Goal: Task Accomplishment & Management: Use online tool/utility

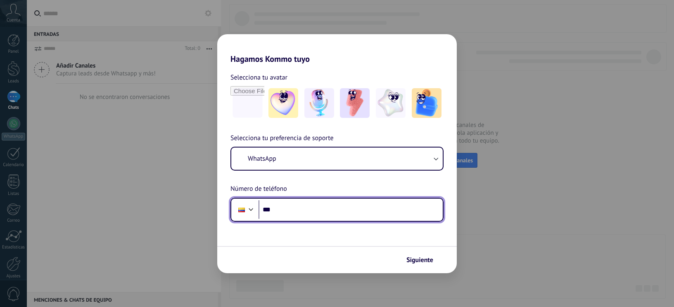
click at [304, 211] on input "***" at bounding box center [350, 210] width 184 height 19
type input "**********"
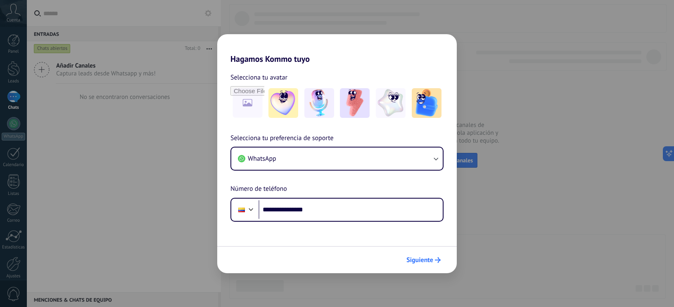
click at [433, 260] on span "Siguiente" at bounding box center [423, 261] width 34 height 6
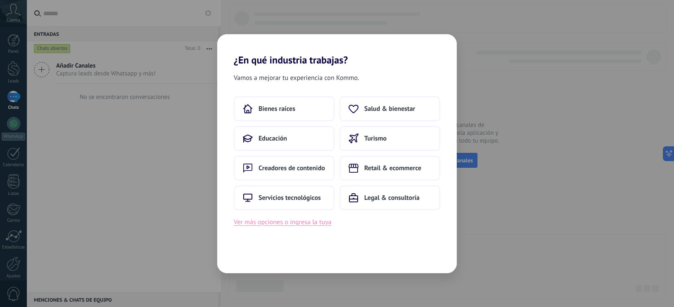
click at [326, 223] on button "Ver más opciones o ingresa la tuya" at bounding box center [282, 222] width 97 height 11
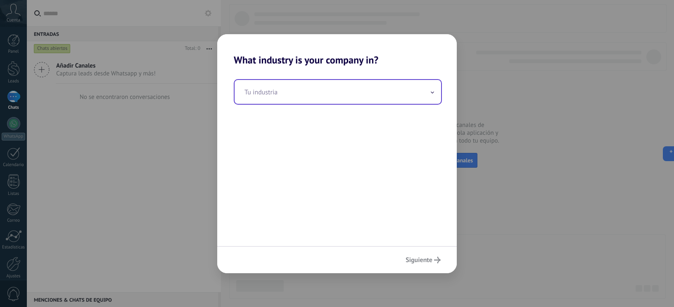
click at [300, 99] on input "text" at bounding box center [337, 92] width 206 height 24
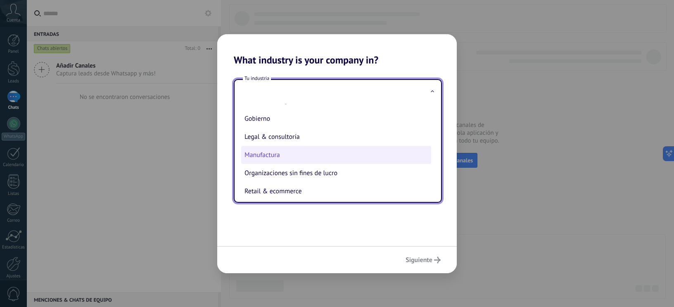
scroll to position [89, 0]
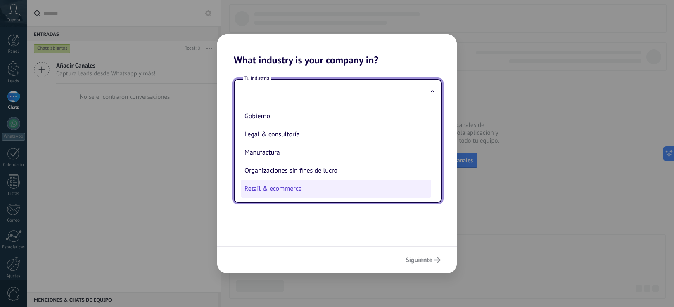
click at [290, 182] on li "Retail & ecommerce" at bounding box center [336, 189] width 190 height 18
type input "**********"
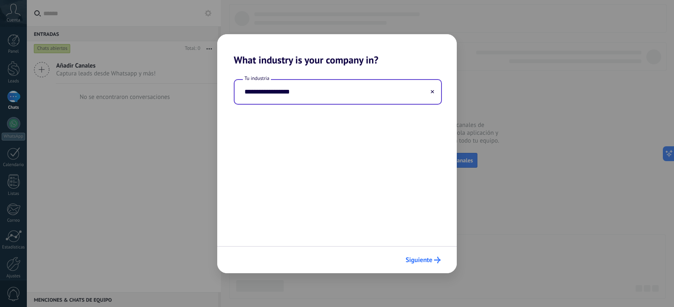
click at [428, 261] on span "Siguiente" at bounding box center [418, 261] width 27 height 6
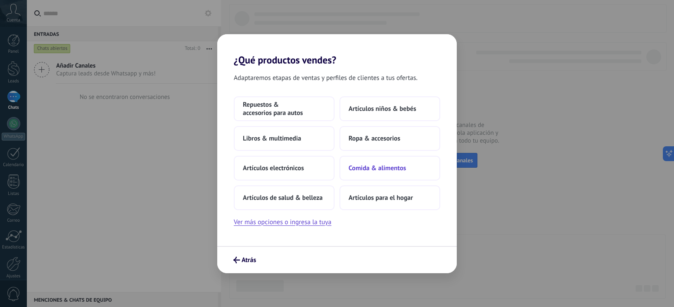
click at [381, 175] on button "Comida & alimentos" at bounding box center [389, 168] width 101 height 25
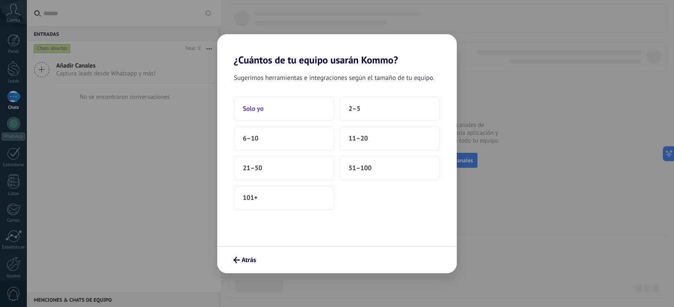
click at [287, 106] on button "Solo yo" at bounding box center [284, 109] width 101 height 25
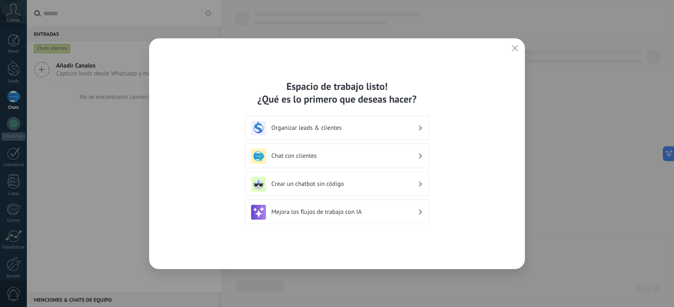
click at [305, 154] on h3 "Chat con clientes" at bounding box center [344, 156] width 147 height 8
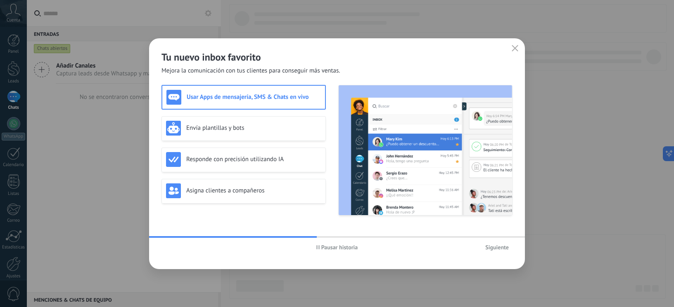
click at [257, 100] on h3 "Usar Apps de mensajería, SMS & Chats en vivo" at bounding box center [254, 97] width 134 height 8
click at [257, 92] on div "Usar Apps de mensajería, SMS & Chats en vivo" at bounding box center [243, 97] width 154 height 15
click at [501, 248] on span "Siguiente" at bounding box center [497, 248] width 24 height 6
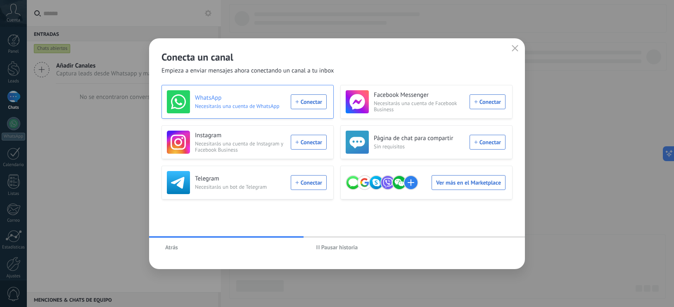
click at [311, 98] on div "WhatsApp Necesitarás una cuenta de WhatsApp Conectar" at bounding box center [247, 101] width 160 height 23
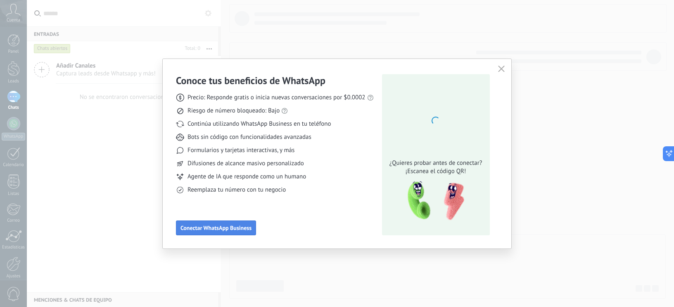
click at [209, 229] on span "Conectar WhatsApp Business" at bounding box center [215, 228] width 71 height 6
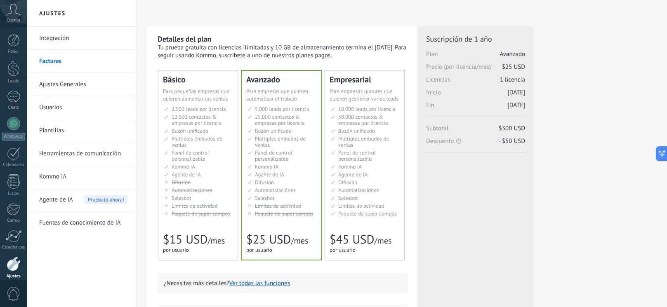
click at [482, 246] on div "Licencias adicionales Plan Avanzado Precio (por licencia/mes) $25 USD Nuevas li…" at bounding box center [476, 253] width 116 height 454
click at [5, 86] on link "WhatsApp" at bounding box center [13, 93] width 27 height 24
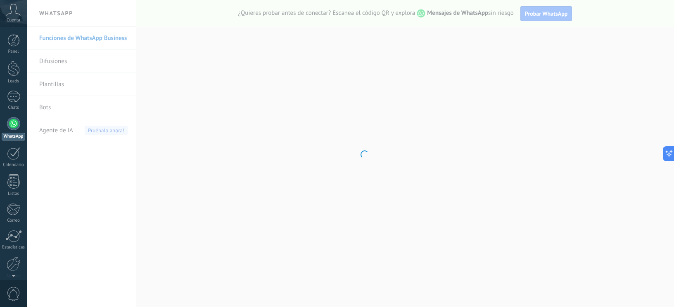
click at [18, 120] on div at bounding box center [13, 123] width 13 height 13
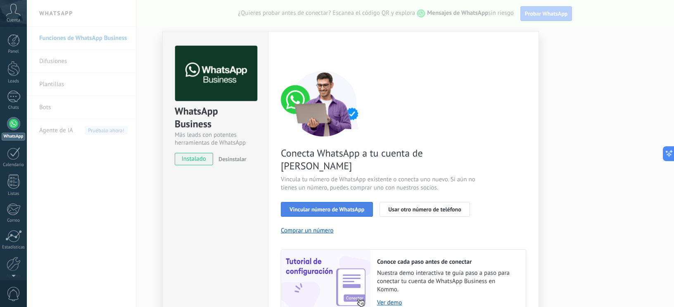
click at [330, 207] on span "Vincular número de WhatsApp" at bounding box center [326, 210] width 75 height 6
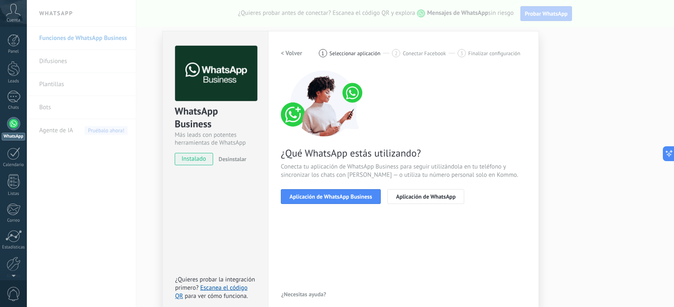
click at [330, 194] on span "Aplicación de WhatsApp Business" at bounding box center [330, 197] width 83 height 6
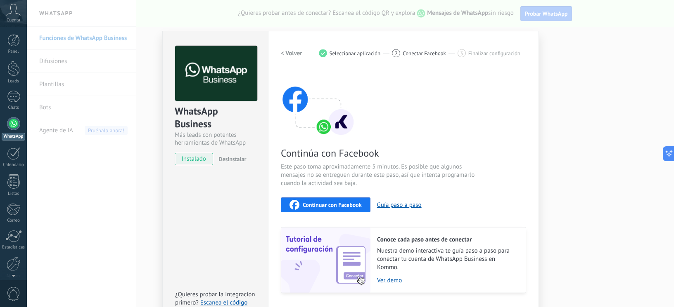
click at [330, 202] on span "Continuar con Facebook" at bounding box center [332, 205] width 59 height 6
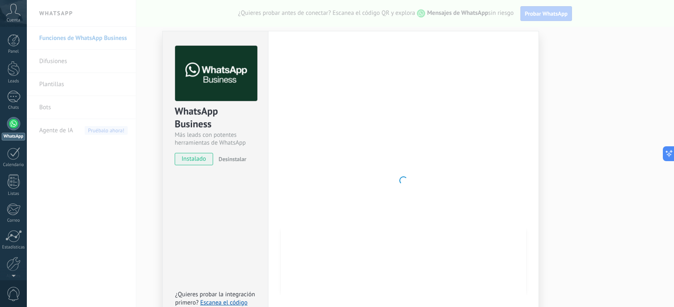
drag, startPoint x: 404, startPoint y: 109, endPoint x: 406, endPoint y: 90, distance: 18.7
click at [404, 107] on div at bounding box center [403, 181] width 245 height 270
click at [481, 69] on div at bounding box center [403, 181] width 245 height 270
click at [386, 137] on div at bounding box center [403, 181] width 245 height 270
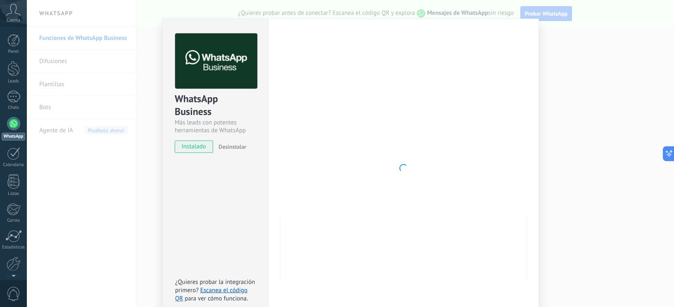
scroll to position [23, 0]
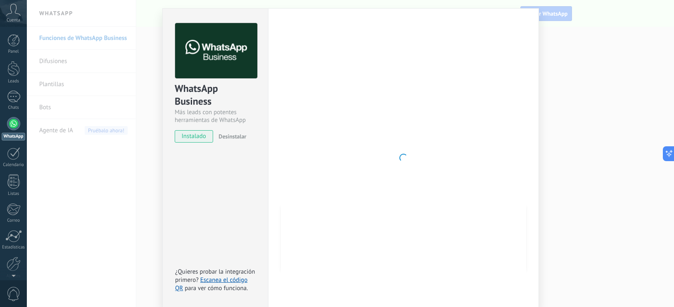
click at [506, 22] on div "Configuraciones Autorizaciones This tab logs the users who have granted integra…" at bounding box center [403, 158] width 271 height 300
click at [201, 136] on span "instalado" at bounding box center [194, 136] width 38 height 12
click at [224, 132] on button "Desinstalar" at bounding box center [230, 136] width 31 height 12
click at [562, 75] on div "WhatsApp Business Más leads con potentes herramientas de WhatsApp instalado Des…" at bounding box center [350, 153] width 647 height 307
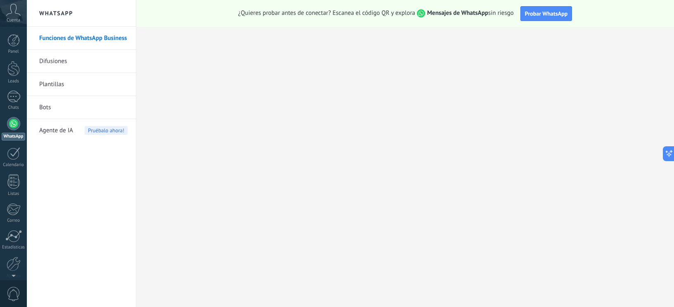
click at [61, 62] on link "Difusiones" at bounding box center [83, 61] width 88 height 23
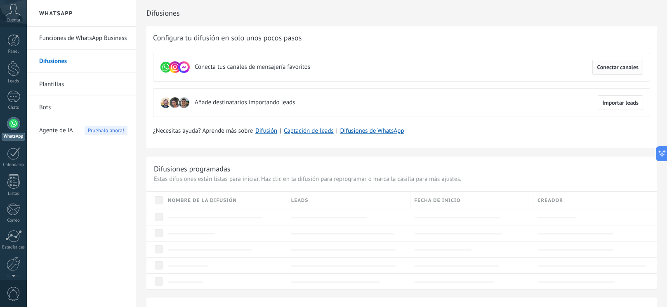
click at [619, 67] on span "Conectar canales" at bounding box center [618, 67] width 42 height 6
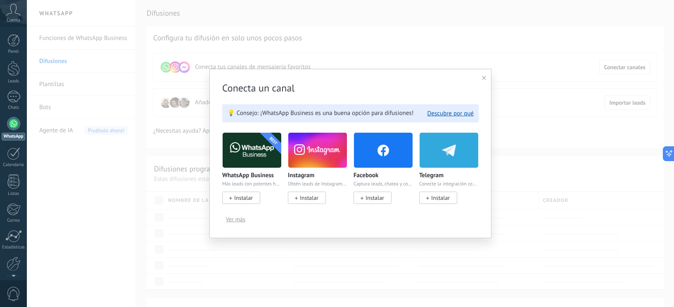
click at [240, 199] on span "Instalar" at bounding box center [243, 197] width 19 height 7
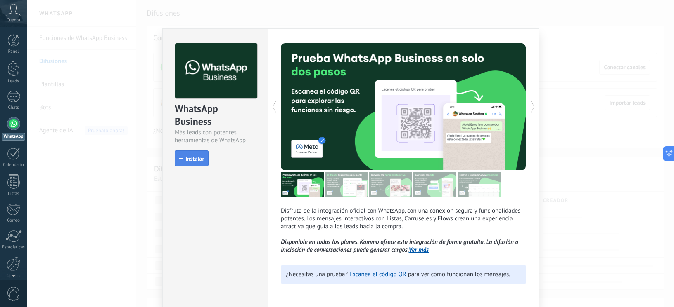
click at [191, 157] on span "Instalar" at bounding box center [194, 159] width 19 height 6
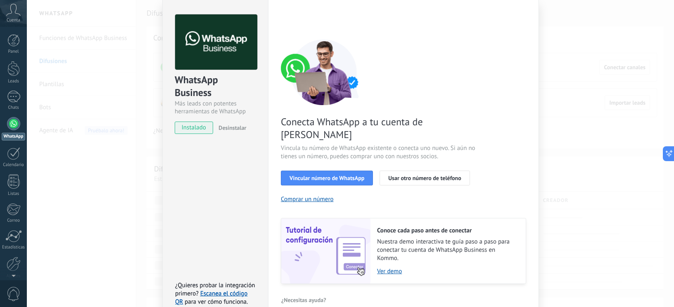
scroll to position [32, 0]
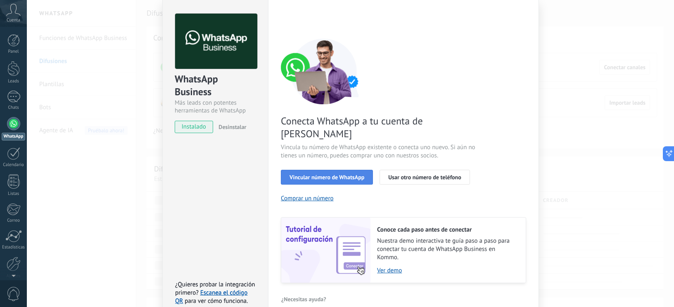
click at [342, 175] on span "Vincular número de WhatsApp" at bounding box center [326, 178] width 75 height 6
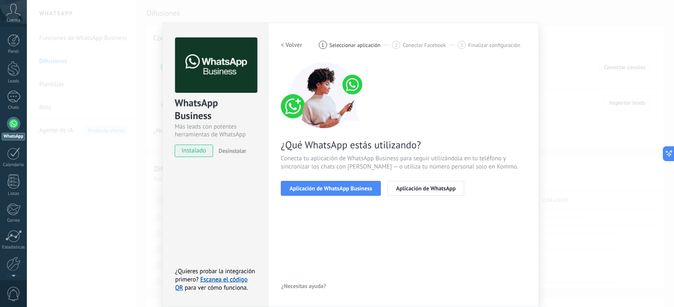
scroll to position [8, 0]
click at [349, 189] on span "Aplicación de WhatsApp Business" at bounding box center [330, 189] width 83 height 6
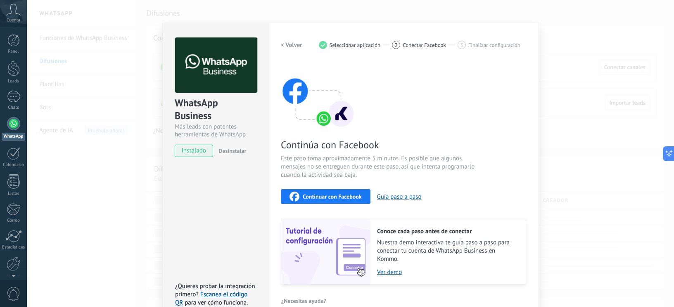
click at [339, 194] on span "Continuar con Facebook" at bounding box center [332, 197] width 59 height 6
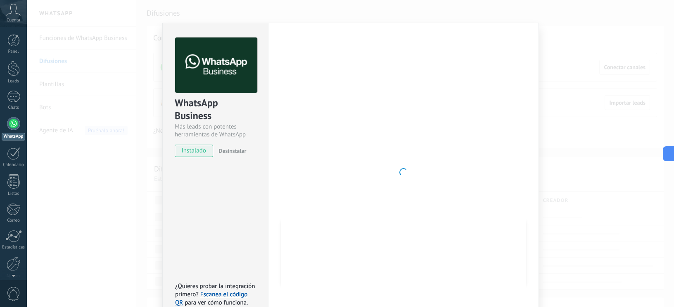
click at [376, 149] on div at bounding box center [403, 173] width 245 height 270
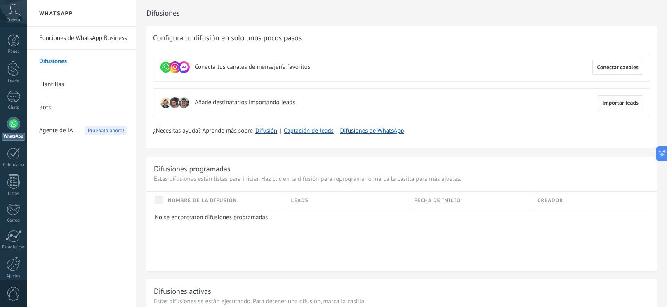
click at [615, 106] on span "Importar leads" at bounding box center [621, 103] width 36 height 6
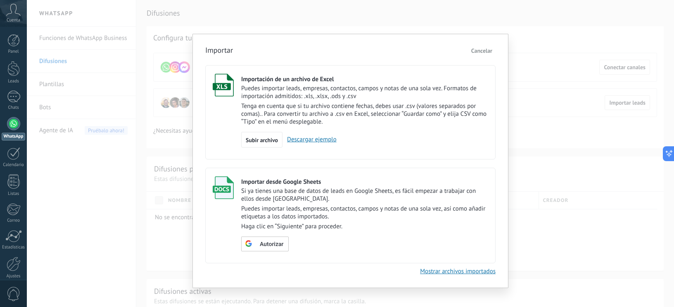
click at [300, 140] on link "Descargar ejemplo" at bounding box center [309, 140] width 54 height 8
click at [268, 244] on span "Autorizar" at bounding box center [272, 245] width 24 height 6
click at [278, 242] on span "Escoger tabla" at bounding box center [269, 245] width 33 height 6
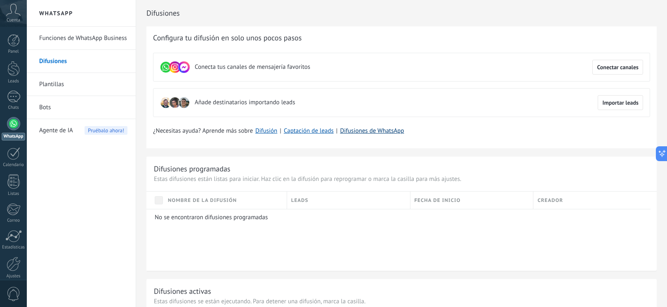
click at [357, 131] on link "Difusiones de WhatsApp" at bounding box center [372, 131] width 64 height 8
click at [610, 105] on span "Importar leads" at bounding box center [621, 103] width 36 height 6
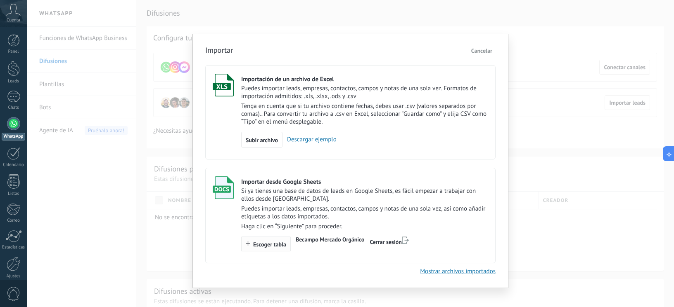
click at [275, 243] on span "Escoger tabla" at bounding box center [269, 245] width 33 height 6
